Goal: Task Accomplishment & Management: Use online tool/utility

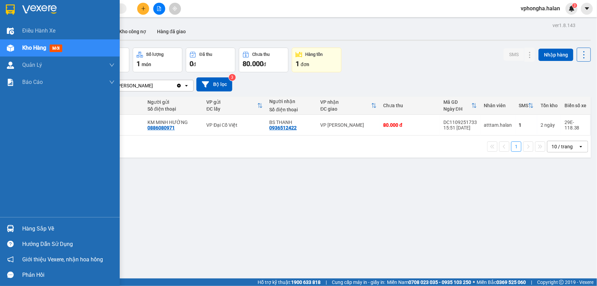
click at [39, 225] on div "Hàng sắp về" at bounding box center [68, 229] width 92 height 10
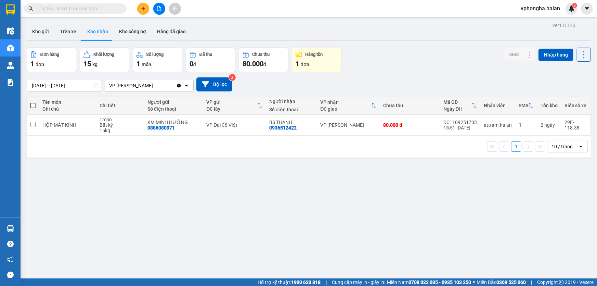
click at [474, 232] on section "Kết quả tìm kiếm ( 0 ) Bộ lọc No Data vphongha.halan 3 Điều hành xe Kho hàng mớ…" at bounding box center [298, 143] width 597 height 286
click at [45, 31] on button "Kho gửi" at bounding box center [41, 31] width 28 height 16
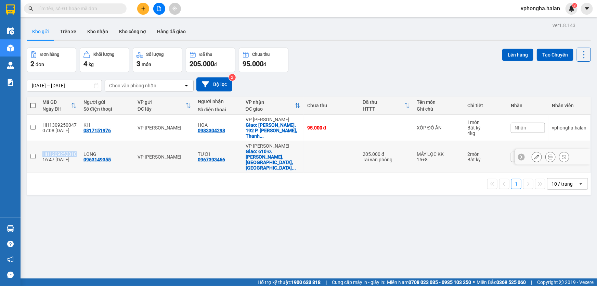
drag, startPoint x: 42, startPoint y: 144, endPoint x: 75, endPoint y: 144, distance: 32.5
click at [75, 151] on div "HH1209252010" at bounding box center [59, 153] width 34 height 5
checkbox input "true"
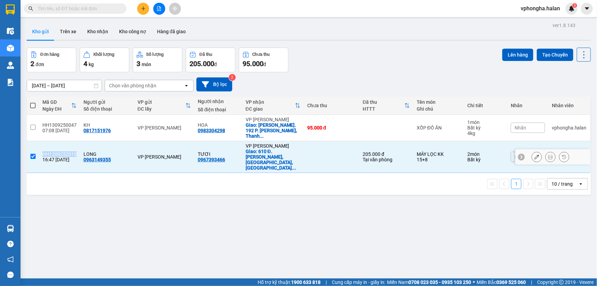
copy div "HH1209252010"
click at [67, 10] on input "text" at bounding box center [78, 9] width 81 height 8
paste input "HH1209252010"
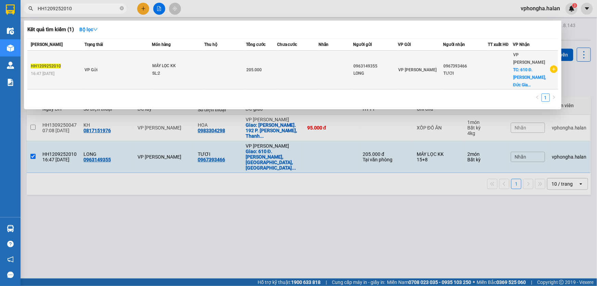
type input "HH1209252010"
click at [399, 66] on div "VP [PERSON_NAME]" at bounding box center [420, 70] width 44 height 8
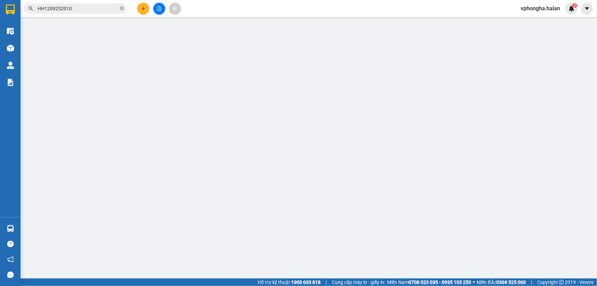
type input "0963149355"
type input "0967393466"
checkbox input "true"
type input "610 Đ. [GEOGRAPHIC_DATA], [GEOGRAPHIC_DATA], [GEOGRAPHIC_DATA], [GEOGRAPHIC_DAT…"
type input "CẦN NGÁNG + DÂY"
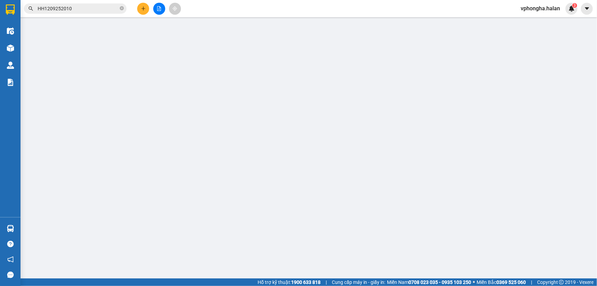
type input "205.000"
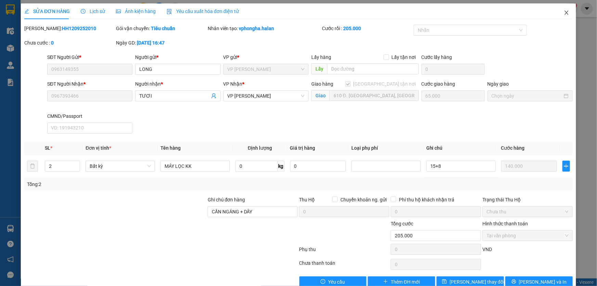
click at [565, 13] on icon "close" at bounding box center [567, 13] width 4 height 4
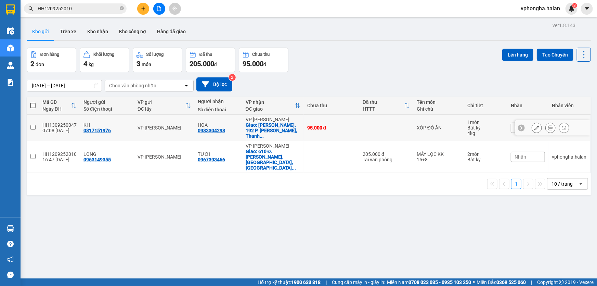
click at [31, 125] on input "checkbox" at bounding box center [32, 127] width 5 height 5
checkbox input "true"
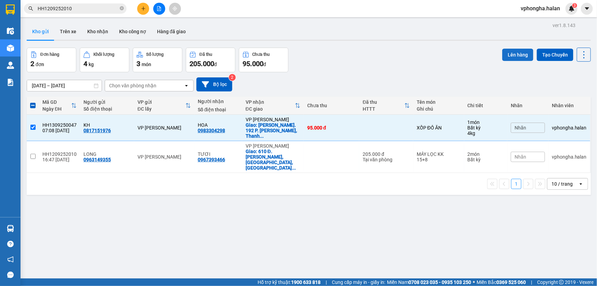
click at [510, 52] on button "Lên hàng" at bounding box center [518, 55] width 31 height 12
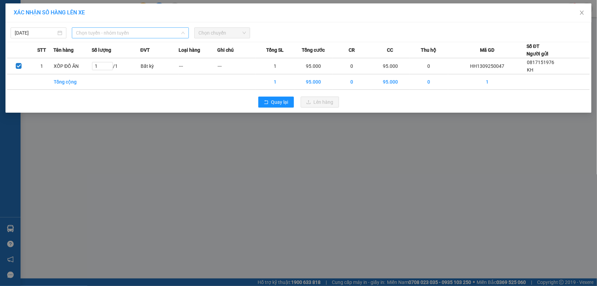
click at [119, 31] on span "Chọn tuyến - nhóm tuyến" at bounding box center [130, 33] width 109 height 10
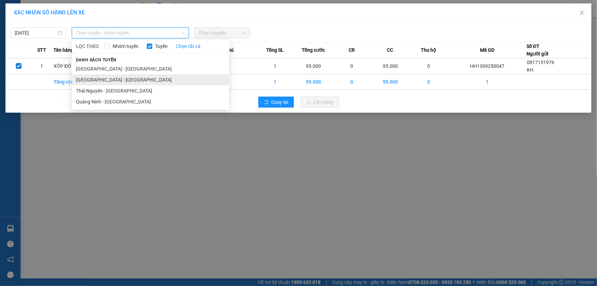
click at [110, 82] on li "[GEOGRAPHIC_DATA] - [GEOGRAPHIC_DATA]" at bounding box center [150, 79] width 157 height 11
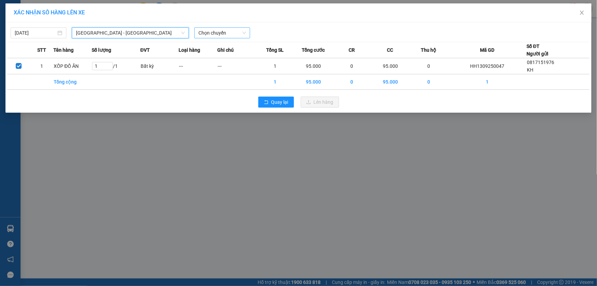
click at [229, 35] on span "Chọn chuyến" at bounding box center [223, 33] width 48 height 10
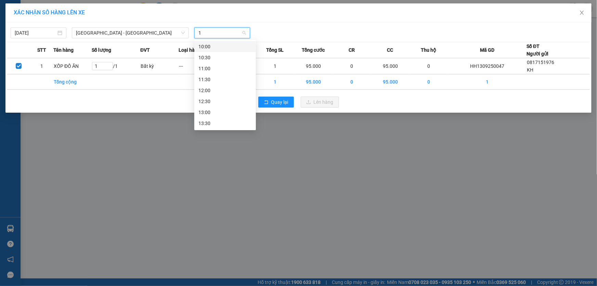
type input "10"
click at [217, 45] on div "10:00" at bounding box center [225, 47] width 53 height 8
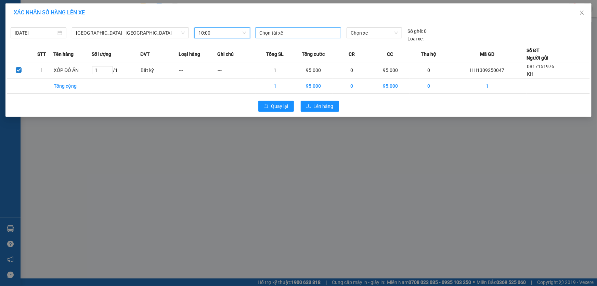
click at [286, 32] on div at bounding box center [298, 33] width 83 height 8
type input "[PERSON_NAME]"
click at [307, 45] on div "QN.[PERSON_NAME].0974415888" at bounding box center [307, 47] width 94 height 8
click at [366, 32] on span "Chọn xe" at bounding box center [374, 33] width 47 height 10
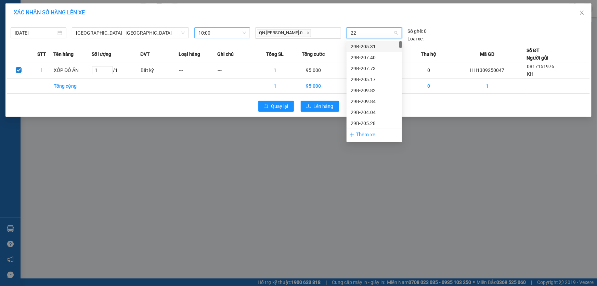
type input "226"
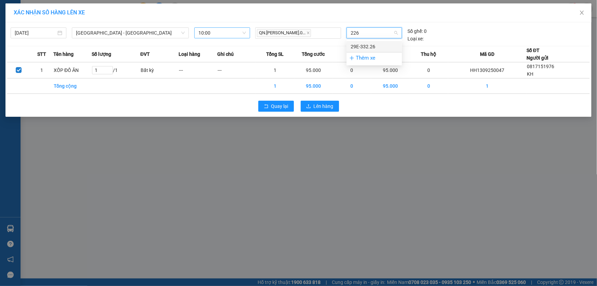
click at [365, 46] on div "29E-332.26" at bounding box center [374, 47] width 47 height 8
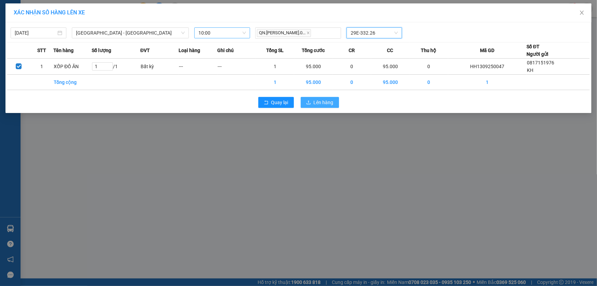
click at [323, 101] on span "Lên hàng" at bounding box center [324, 103] width 20 height 8
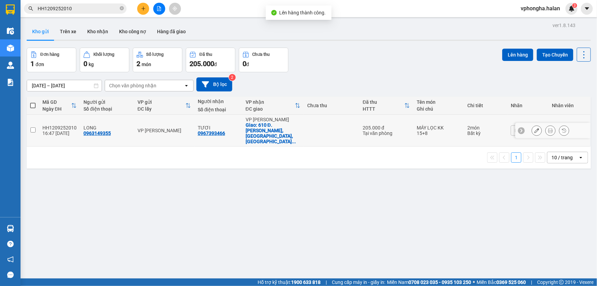
click at [34, 127] on input "checkbox" at bounding box center [32, 129] width 5 height 5
checkbox input "true"
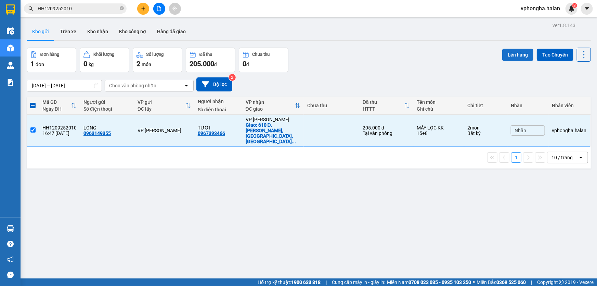
click at [514, 53] on button "Lên hàng" at bounding box center [518, 55] width 31 height 12
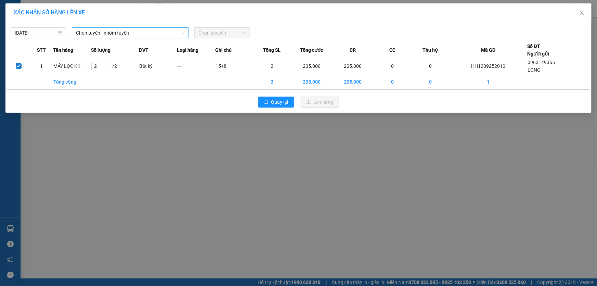
click at [129, 31] on span "Chọn tuyến - nhóm tuyến" at bounding box center [130, 33] width 109 height 10
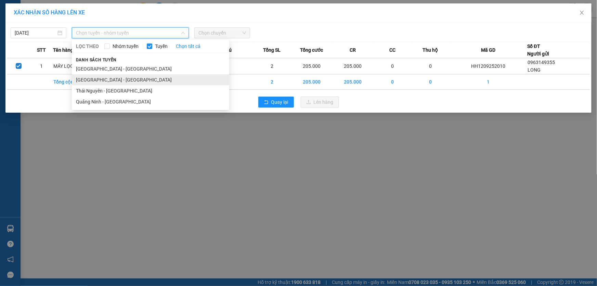
click at [121, 81] on li "[GEOGRAPHIC_DATA] - [GEOGRAPHIC_DATA]" at bounding box center [150, 79] width 157 height 11
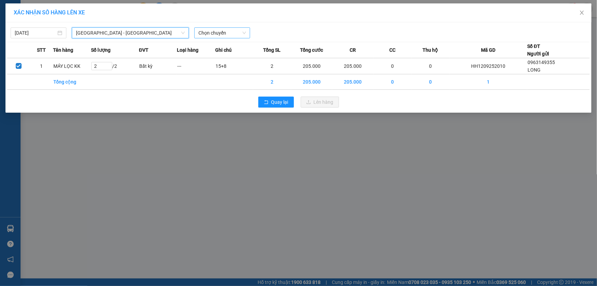
click at [232, 32] on span "Chọn chuyến" at bounding box center [223, 33] width 48 height 10
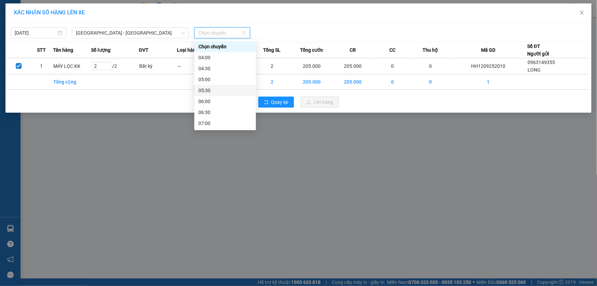
type input "9"
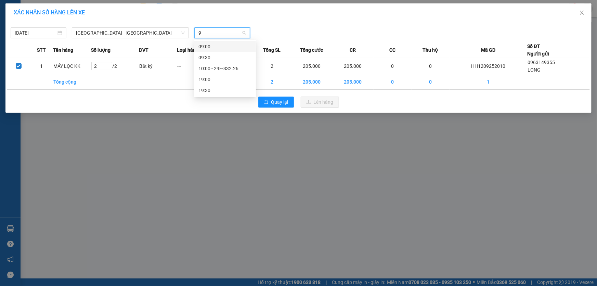
click at [223, 47] on div "09:00" at bounding box center [225, 47] width 53 height 8
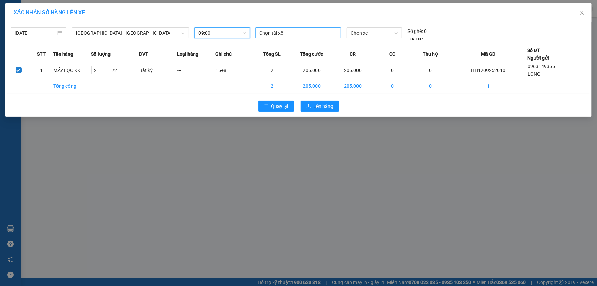
click at [295, 33] on div at bounding box center [298, 33] width 83 height 8
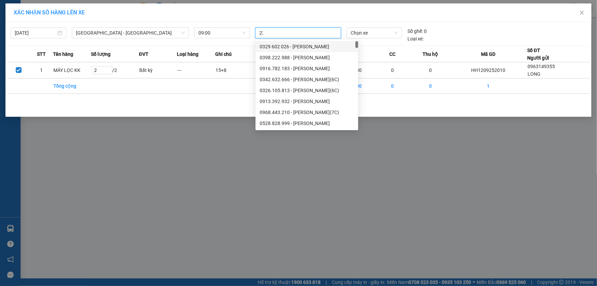
type input "2"
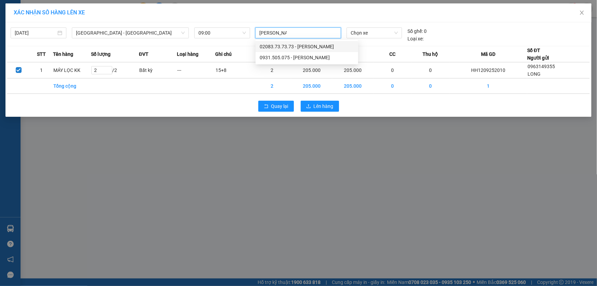
type input "[PERSON_NAME]"
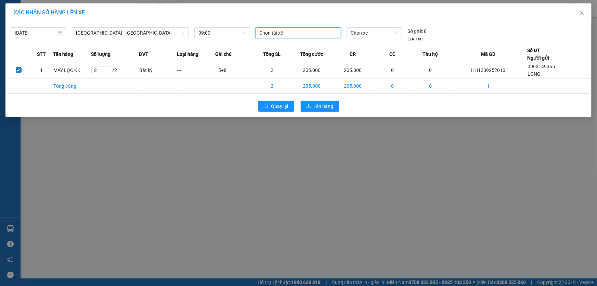
drag, startPoint x: 296, startPoint y: 33, endPoint x: 226, endPoint y: 42, distance: 70.4
click at [226, 42] on div "[DATE] [GEOGRAPHIC_DATA] - [GEOGRAPHIC_DATA] LỌC THEO Nhóm tuyến Tuyến Chọn tất…" at bounding box center [298, 33] width 583 height 18
type input "quang dương"
click at [285, 48] on div "[PERSON_NAME]" at bounding box center [307, 47] width 94 height 8
click at [384, 34] on span "Chọn xe" at bounding box center [374, 33] width 47 height 10
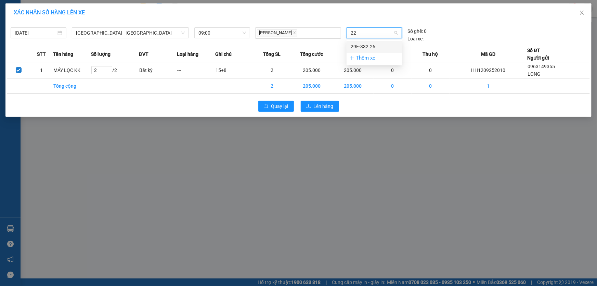
type input "2"
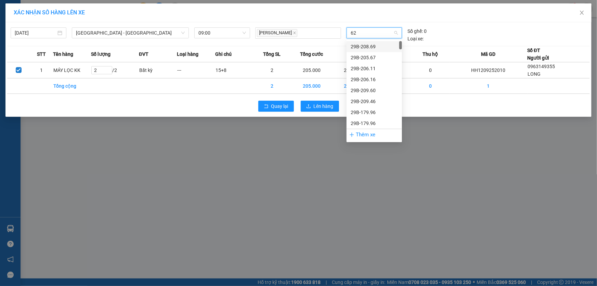
type input "620"
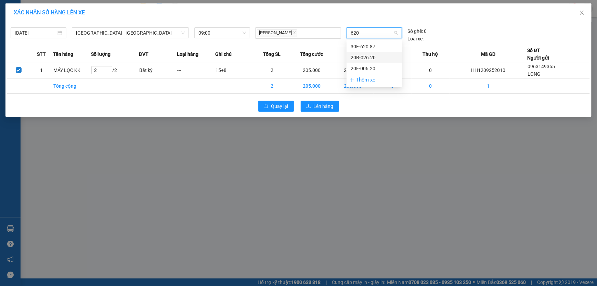
click at [374, 59] on div "20B-026.20" at bounding box center [374, 58] width 47 height 8
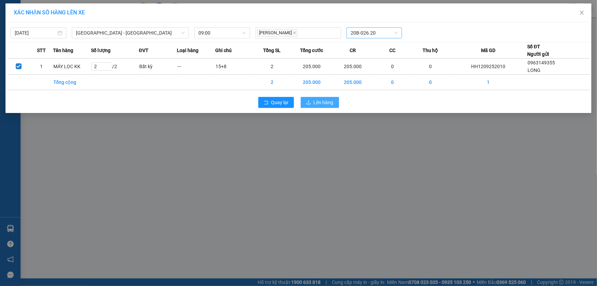
click at [324, 103] on span "Lên hàng" at bounding box center [324, 103] width 20 height 8
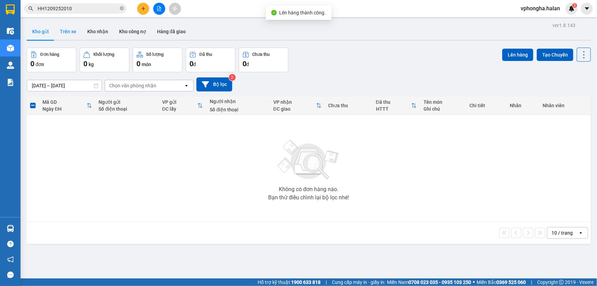
click at [66, 35] on button "Trên xe" at bounding box center [67, 31] width 27 height 16
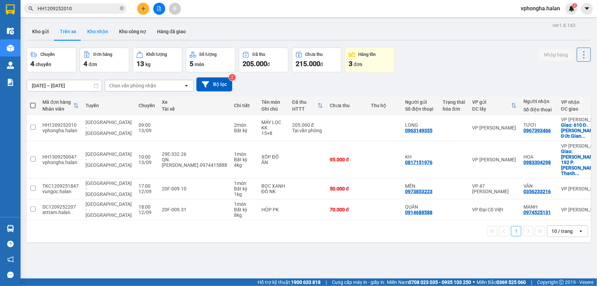
click at [101, 32] on button "Kho nhận" at bounding box center [98, 31] width 32 height 16
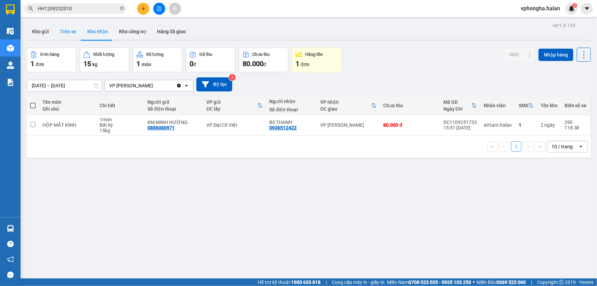
click at [67, 37] on button "Trên xe" at bounding box center [67, 31] width 27 height 16
type input "[DATE] – [DATE]"
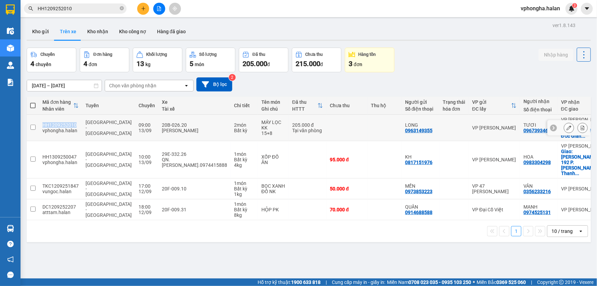
drag, startPoint x: 41, startPoint y: 120, endPoint x: 78, endPoint y: 124, distance: 37.2
click at [78, 124] on td "HH1209252010 vphongha.halan" at bounding box center [60, 128] width 43 height 26
checkbox input "true"
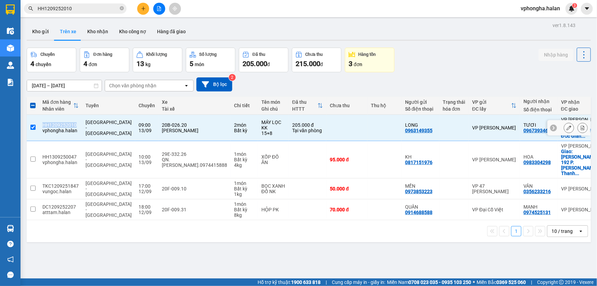
copy div "HH1209252010"
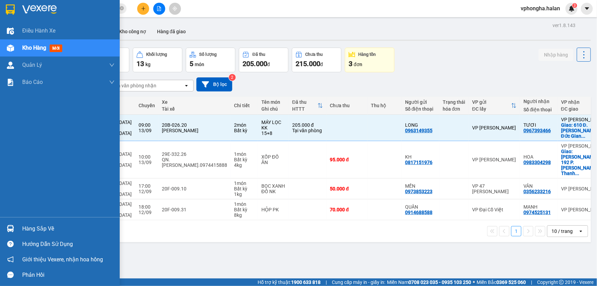
click at [11, 132] on div "Điều hành xe Kho hàng mới Quản [PERSON_NAME] lý chuyến Quản lý kiểm kho Báo cáo…" at bounding box center [60, 119] width 120 height 195
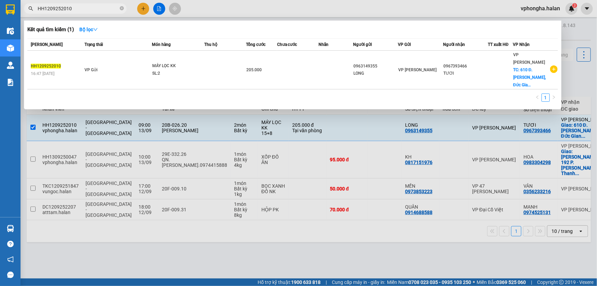
click at [85, 10] on input "HH1209252010" at bounding box center [78, 9] width 81 height 8
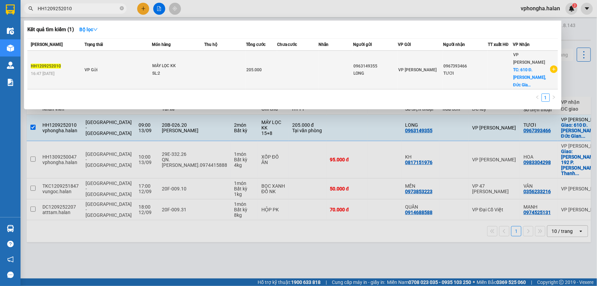
click at [338, 65] on td at bounding box center [336, 70] width 35 height 39
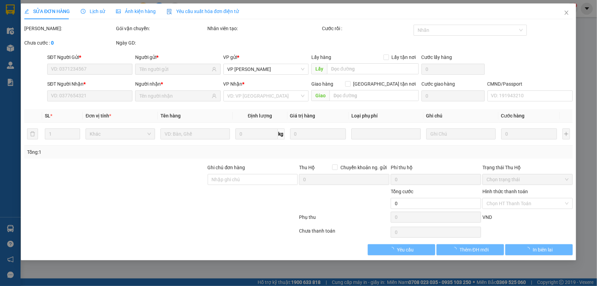
type input "0963149355"
type input "0967393466"
checkbox input "true"
type input "610 Đ. [GEOGRAPHIC_DATA], [GEOGRAPHIC_DATA], [GEOGRAPHIC_DATA], [GEOGRAPHIC_DAT…"
type input "CẦN NGÁNG + DÂY"
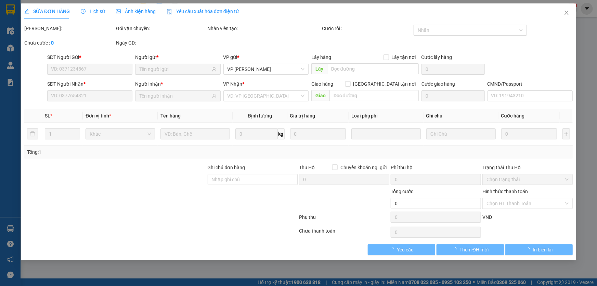
type input "205.000"
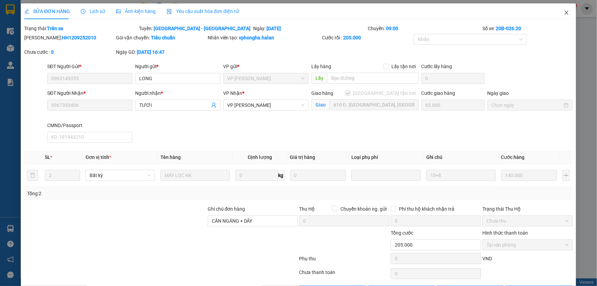
click at [565, 14] on icon "close" at bounding box center [567, 13] width 4 height 4
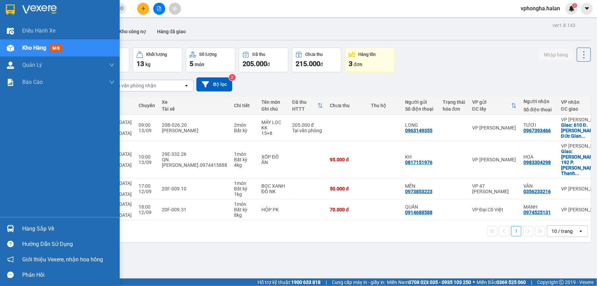
click at [32, 228] on div "Hàng sắp về" at bounding box center [68, 229] width 92 height 10
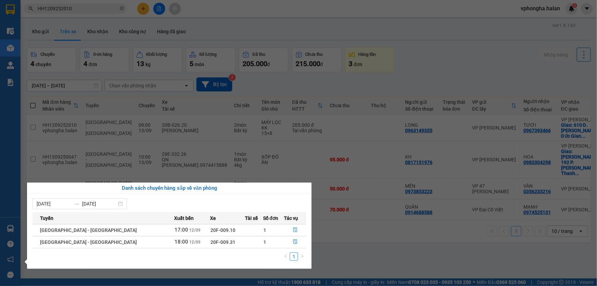
click at [360, 250] on section "Kết quả tìm kiếm ( 1 ) Bộ lọc Mã ĐH Trạng thái Món hàng Thu hộ Tổng cước Chưa c…" at bounding box center [298, 143] width 597 height 286
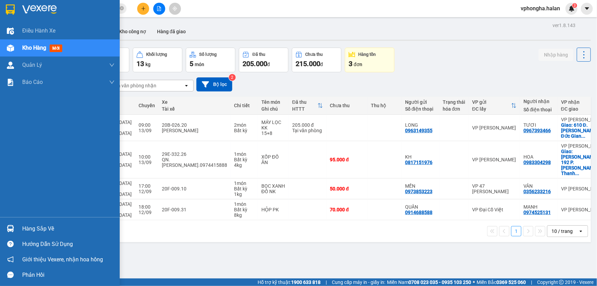
click at [37, 233] on div "Hàng sắp về" at bounding box center [68, 229] width 92 height 10
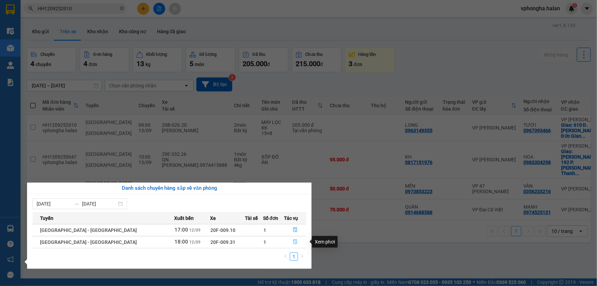
click at [293, 241] on icon "file-done" at bounding box center [295, 241] width 4 height 5
